Goal: Information Seeking & Learning: Learn about a topic

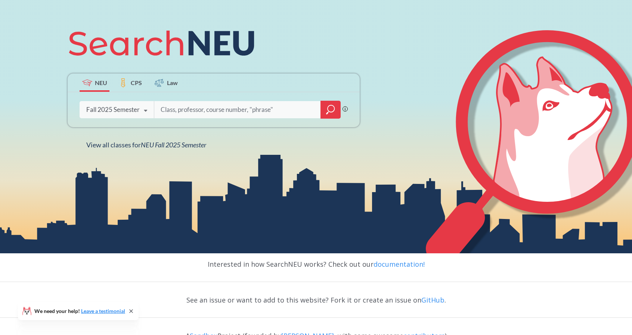
scroll to position [105, 0]
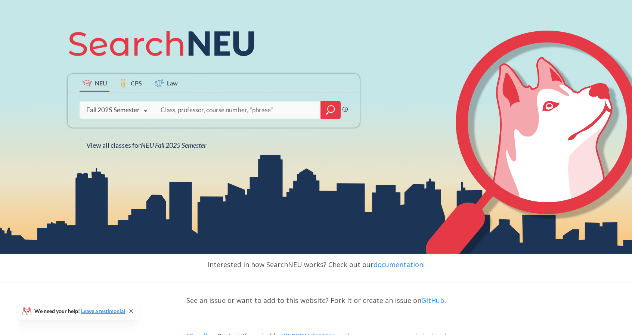
click at [145, 108] on icon at bounding box center [145, 111] width 14 height 21
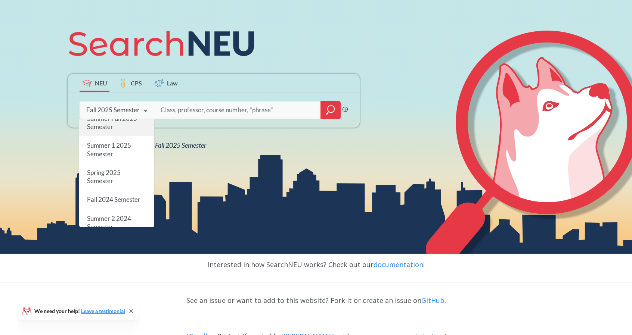
scroll to position [0, 0]
click at [137, 126] on span "Fall 2025 Semester" at bounding box center [113, 129] width 53 height 8
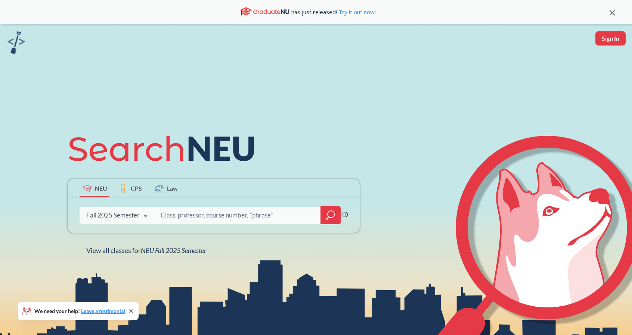
click at [179, 213] on input "search" at bounding box center [237, 216] width 155 height 16
type input "nutrition"
click at [171, 214] on input "search" at bounding box center [237, 216] width 155 height 16
type input "nutrition"
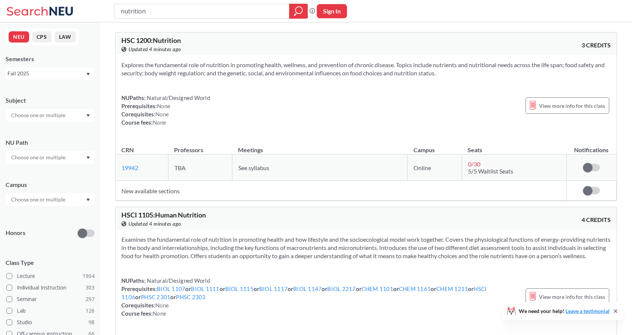
click at [47, 37] on button "CPS" at bounding box center [41, 36] width 19 height 11
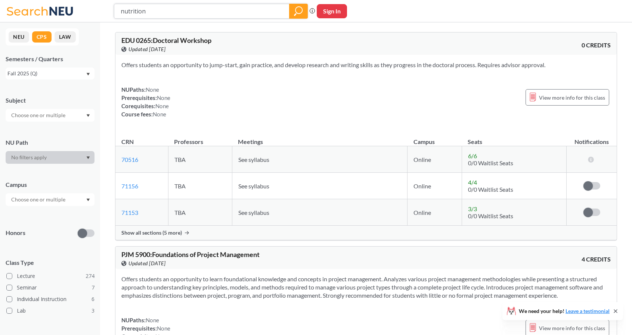
click at [302, 10] on icon "magnifying glass" at bounding box center [298, 10] width 7 height 7
click at [22, 38] on button "NEU" at bounding box center [19, 36] width 21 height 11
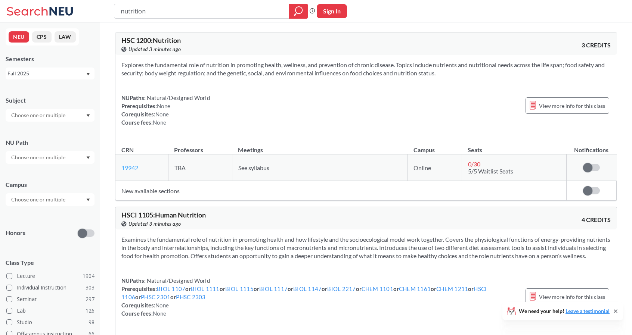
click at [136, 167] on link "19942" at bounding box center [129, 167] width 17 height 7
drag, startPoint x: 189, startPoint y: 20, endPoint x: 146, endPoint y: 16, distance: 43.1
click at [146, 16] on div "nutrition Phrase search guarantees the exact search appears in the results. Ex.…" at bounding box center [316, 11] width 632 height 22
drag, startPoint x: 144, startPoint y: 9, endPoint x: 102, endPoint y: 7, distance: 43.0
click at [102, 7] on div "nutrition Phrase search guarantees the exact search appears in the results. Ex.…" at bounding box center [316, 11] width 632 height 22
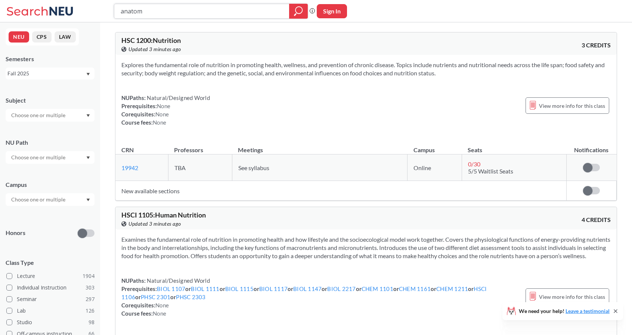
type input "anatomy"
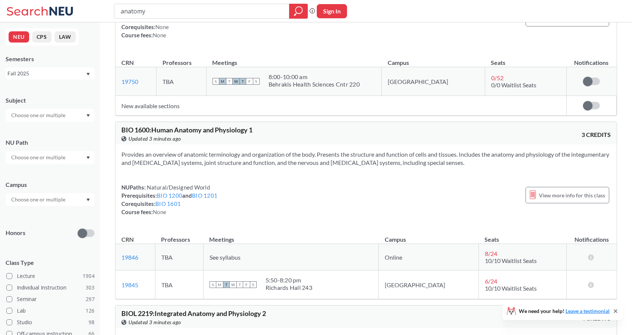
scroll to position [482, 0]
click at [129, 281] on link "19845" at bounding box center [129, 284] width 17 height 7
